Goal: Information Seeking & Learning: Learn about a topic

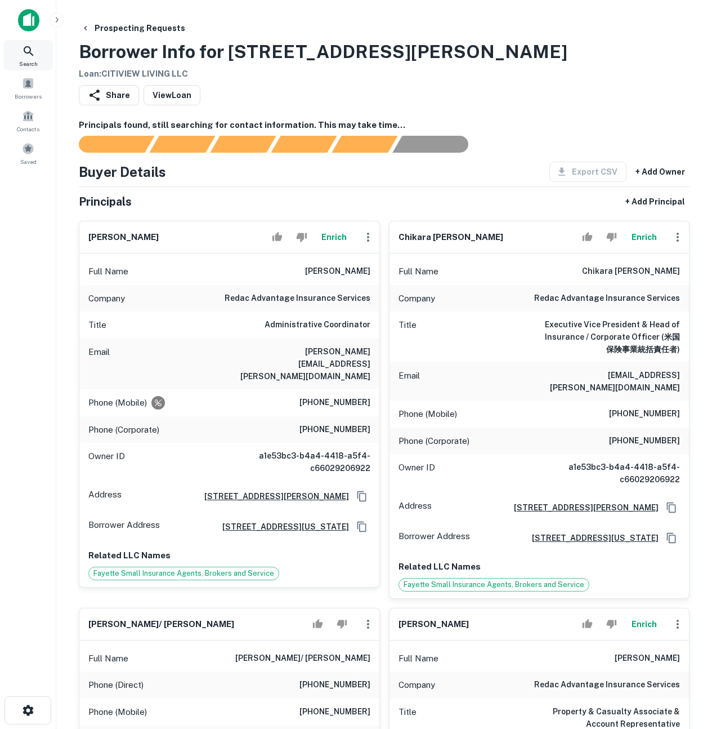
click at [27, 60] on span "Search" at bounding box center [28, 63] width 19 height 9
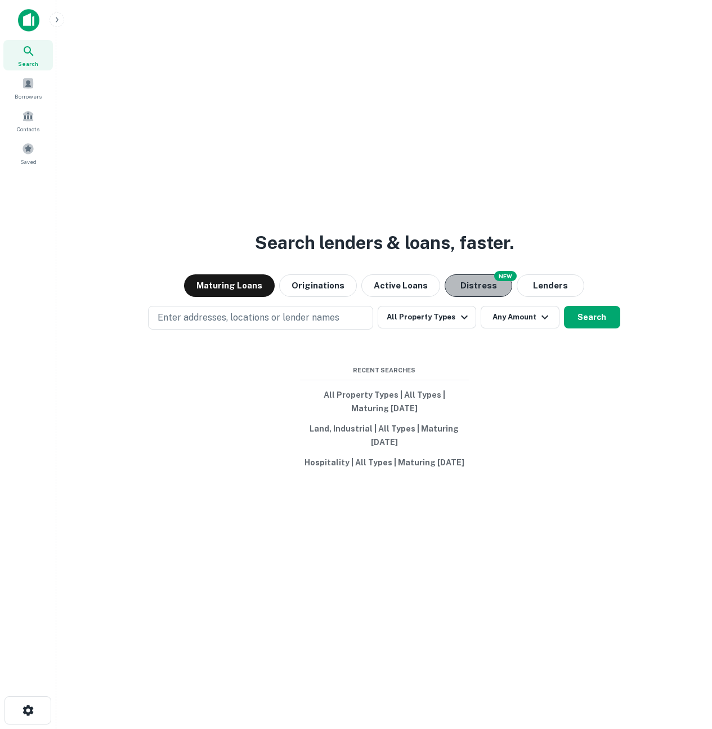
click at [469, 289] on button "Distress" at bounding box center [479, 285] width 68 height 23
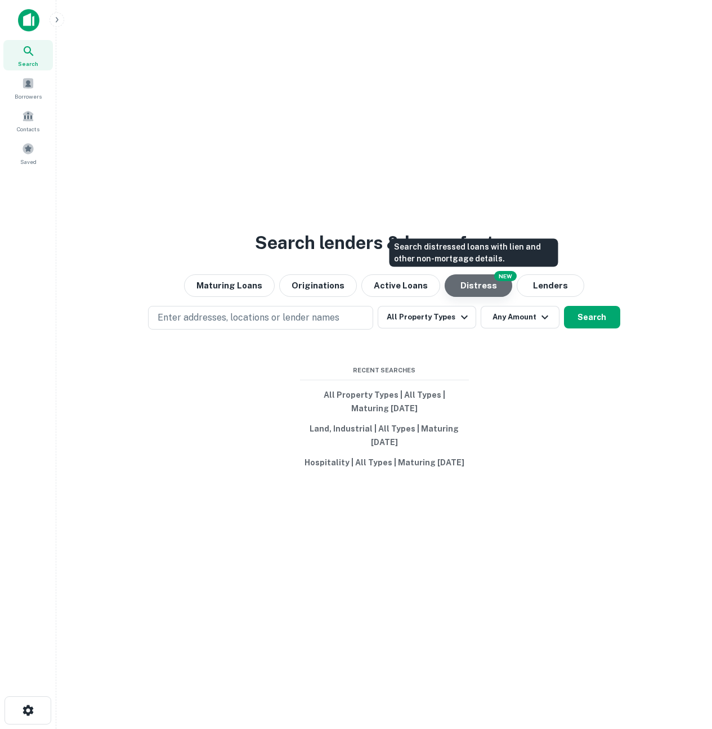
click at [470, 287] on button "Distress" at bounding box center [479, 285] width 68 height 23
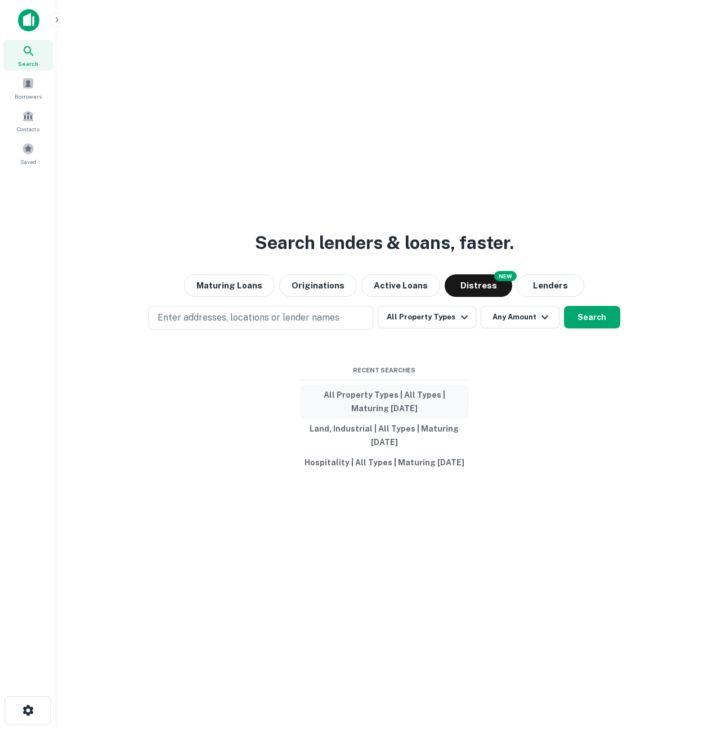
click at [409, 400] on button "All Property Types | All Types | Maturing [DATE]" at bounding box center [384, 402] width 169 height 34
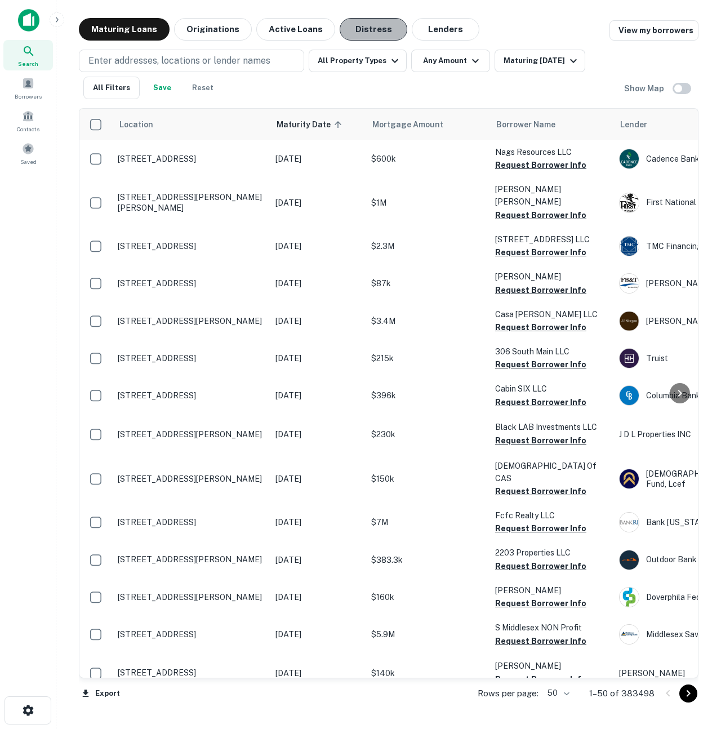
click at [345, 34] on button "Distress" at bounding box center [374, 29] width 68 height 23
